Goal: Find specific page/section: Find specific page/section

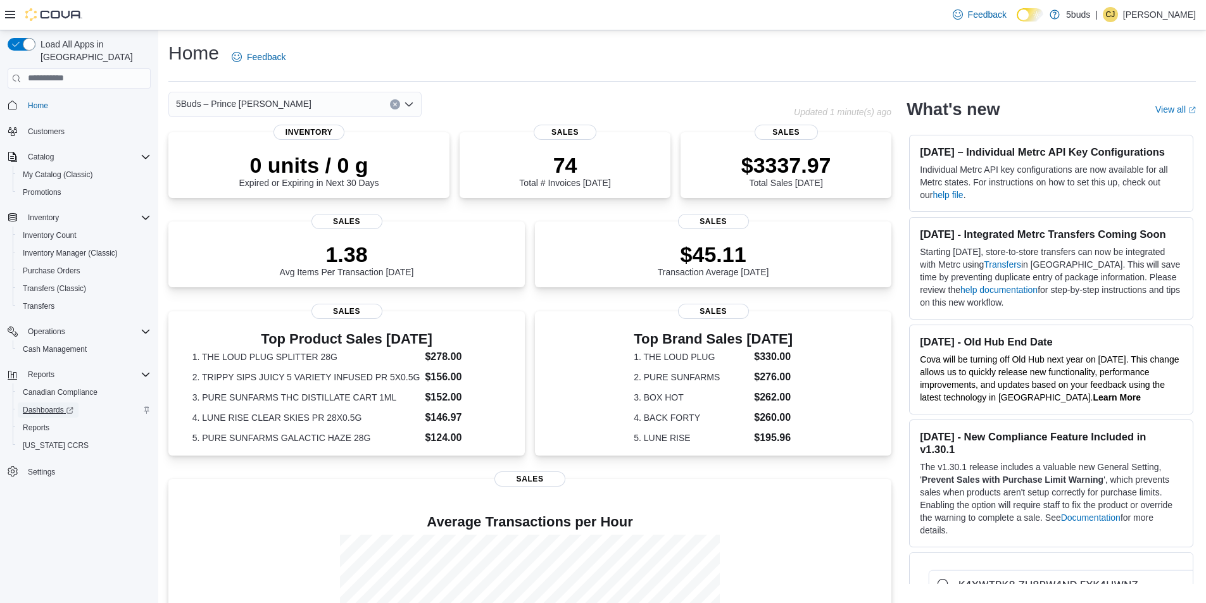
click at [41, 403] on span "Dashboards" at bounding box center [48, 410] width 51 height 15
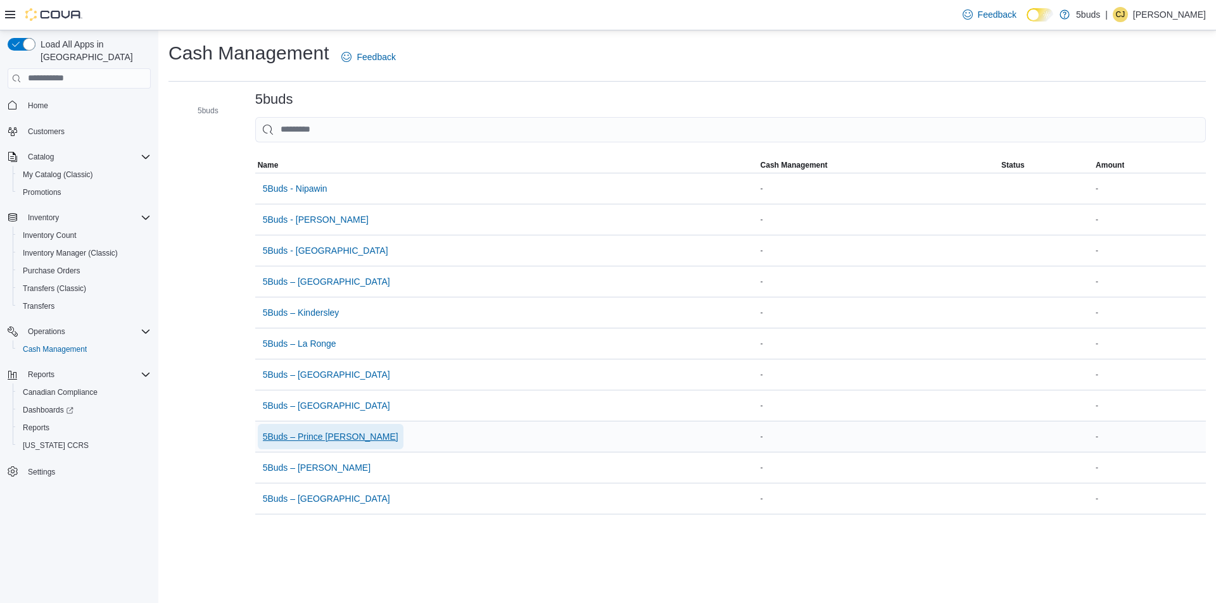
click at [334, 435] on span "5Buds – Prince [PERSON_NAME]" at bounding box center [330, 436] width 135 height 13
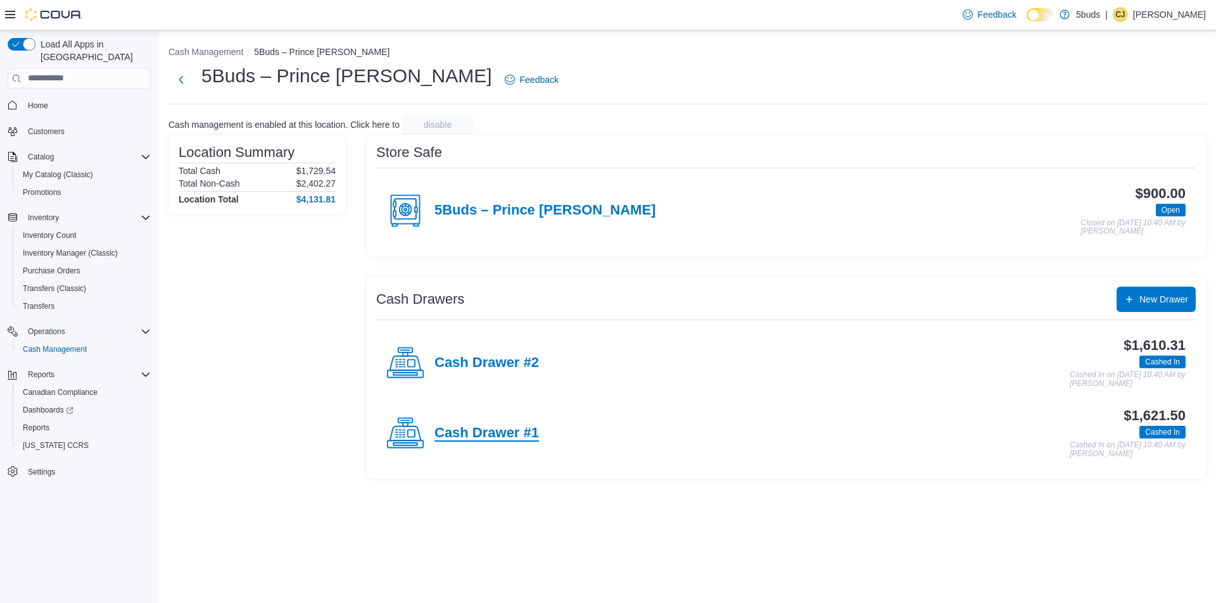
click at [456, 442] on h4 "Cash Drawer #1" at bounding box center [486, 433] width 104 height 16
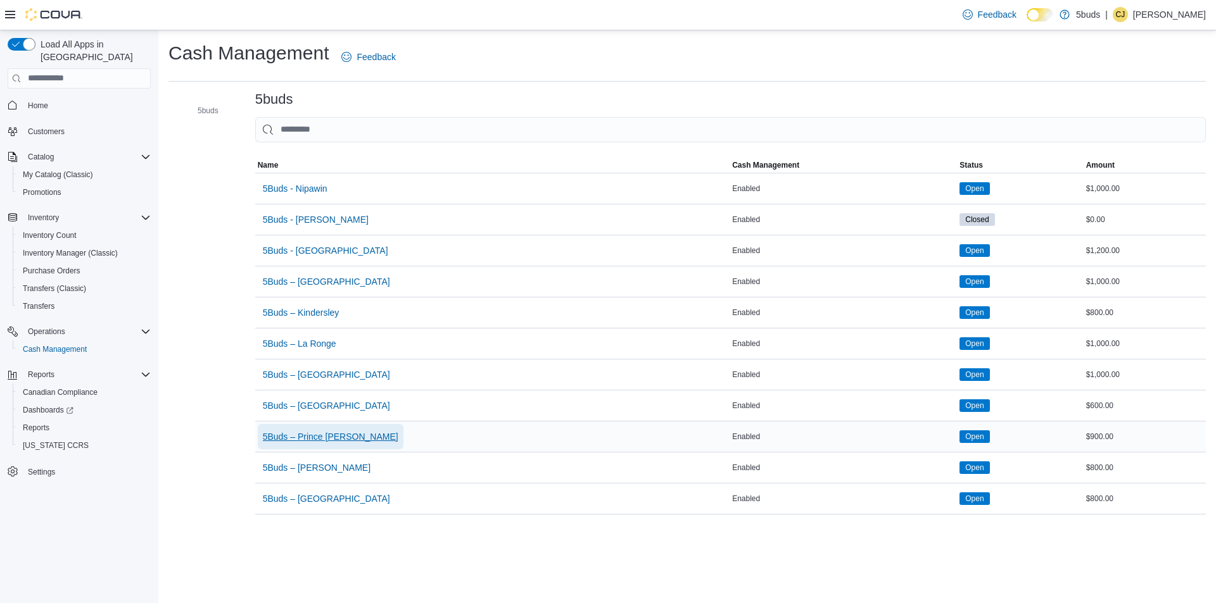
click at [336, 436] on span "5Buds – Prince [PERSON_NAME]" at bounding box center [330, 436] width 135 height 13
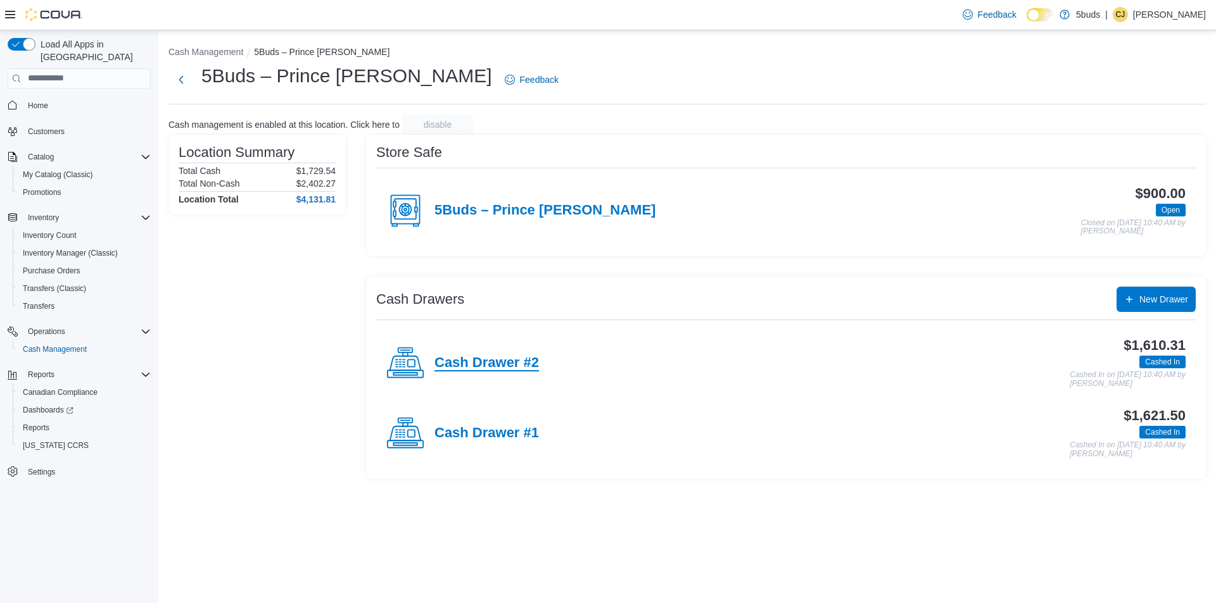
click at [496, 361] on h4 "Cash Drawer #2" at bounding box center [486, 363] width 104 height 16
